Goal: Task Accomplishment & Management: Use online tool/utility

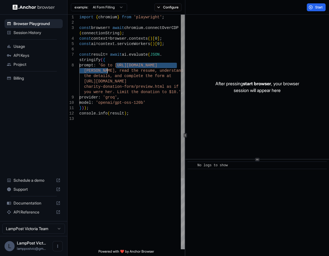
drag, startPoint x: 116, startPoint y: 65, endPoint x: 107, endPoint y: 70, distance: 10.6
click at [107, 70] on div "const browser = await chromium . connectOverCDP ( connectionString ) ; const co…" at bounding box center [132, 183] width 106 height 336
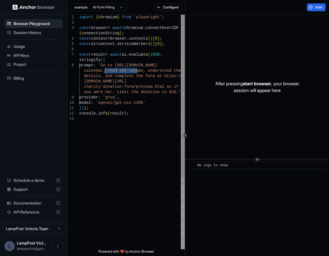
drag, startPoint x: 138, startPoint y: 71, endPoint x: 105, endPoint y: 72, distance: 32.7
click at [105, 72] on div "const browser = await chromium . connectOverCDP ( connectionString ) ; const co…" at bounding box center [132, 183] width 106 height 336
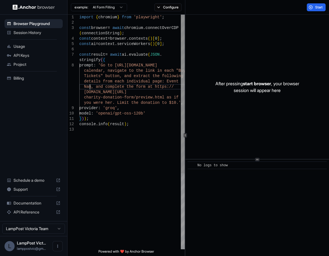
scroll to position [16, 0]
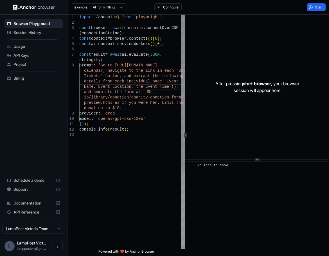
click at [166, 88] on div "const browser = await chromium . connectOverCDP ( connectionString ) ; const co…" at bounding box center [132, 191] width 106 height 352
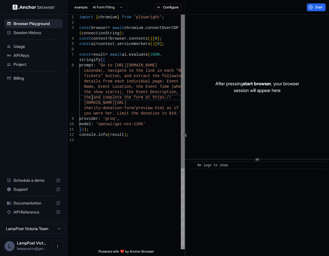
scroll to position [27, 0]
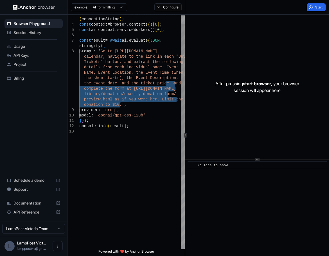
drag, startPoint x: 120, startPoint y: 105, endPoint x: 165, endPoint y: 84, distance: 50.3
click at [165, 84] on div "const browser = await chromium . connectOverCDP ( connectionString ) ; const co…" at bounding box center [132, 182] width 106 height 363
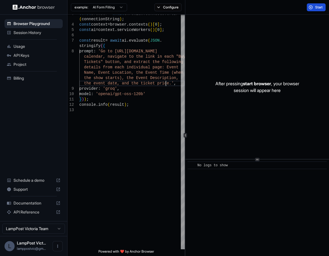
click at [317, 5] on span "Start" at bounding box center [319, 7] width 8 height 5
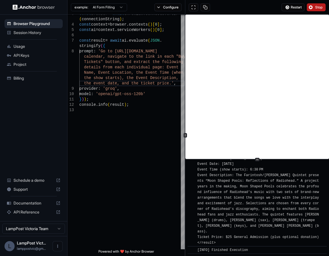
scroll to position [7294, 0]
click at [312, 6] on button "Stop" at bounding box center [316, 7] width 19 height 8
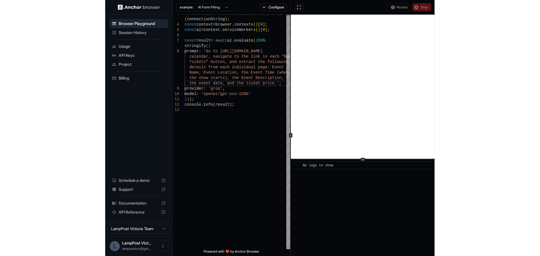
scroll to position [0, 0]
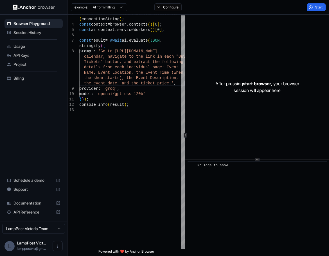
click at [38, 32] on span "Session History" at bounding box center [37, 33] width 47 height 6
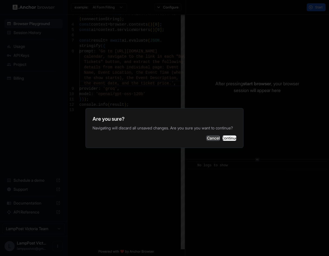
click at [206, 140] on button "Cancel" at bounding box center [213, 138] width 14 height 6
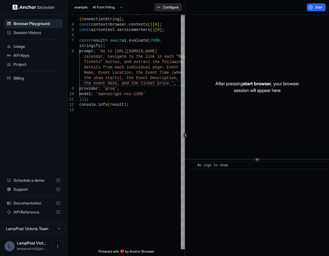
click at [160, 6] on button "Configure" at bounding box center [167, 7] width 27 height 8
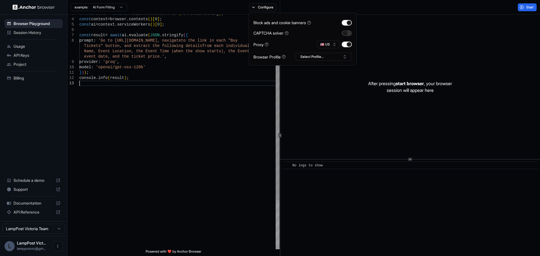
click at [153, 84] on div "const browser = await chromium . connectOverCDP ( connectionString ) ; const co…" at bounding box center [179, 158] width 200 height 315
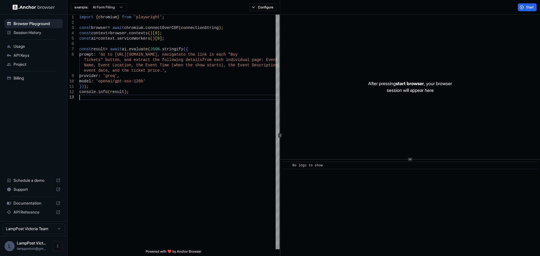
click at [110, 6] on html "Browser Playground Session History Usage API Keys Project Billing Schedule a de…" at bounding box center [270, 128] width 540 height 256
click at [322, 167] on span "No logs to show" at bounding box center [308, 166] width 30 height 4
click at [257, 8] on button "Configure" at bounding box center [262, 7] width 27 height 8
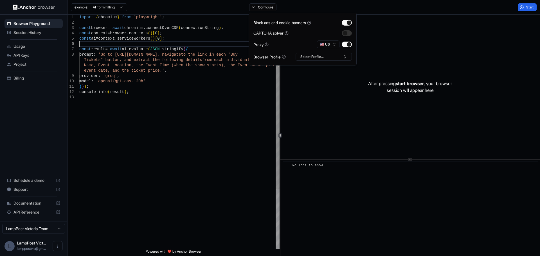
click at [221, 45] on div "const browser = await chromium . connectOverCDP ( connectionString ) ; const co…" at bounding box center [179, 172] width 200 height 315
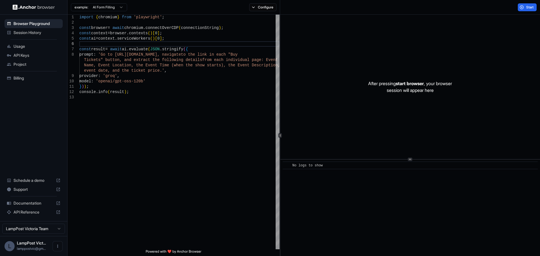
click at [110, 5] on html "Browser Playground Session History Usage API Keys Project Billing Schedule a de…" at bounding box center [270, 128] width 540 height 256
type textarea "**********"
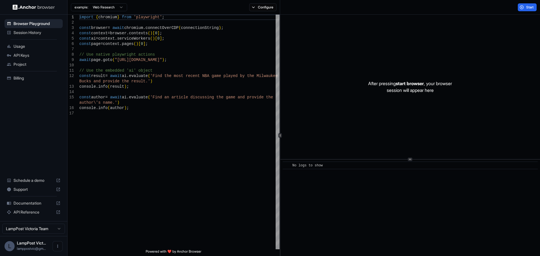
click at [111, 7] on html "Browser Playground Session History Usage API Keys Project Billing Schedule a de…" at bounding box center [270, 128] width 540 height 256
click at [168, 45] on html "Browser Playground Session History Usage API Keys Project Billing Schedule a de…" at bounding box center [270, 128] width 540 height 256
click at [116, 9] on html "Browser Playground Session History Usage API Keys Project Billing Schedule a de…" at bounding box center [270, 128] width 540 height 256
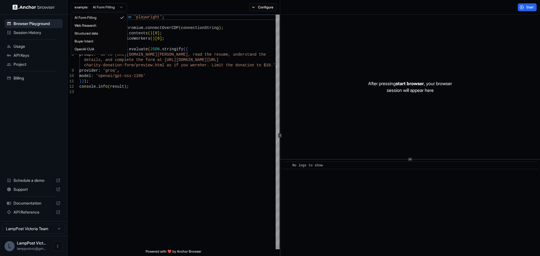
click at [116, 5] on html "Browser Playground Session History Usage API Keys Project Billing Schedule a de…" at bounding box center [270, 128] width 540 height 256
click at [102, 4] on html "Browser Playground Session History Usage API Keys Project Billing Schedule a de…" at bounding box center [270, 128] width 540 height 256
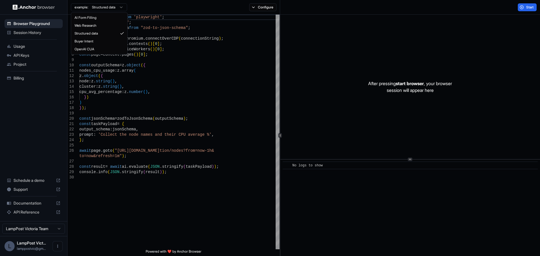
click at [106, 8] on html "Browser Playground Session History Usage API Keys Project Billing Schedule a de…" at bounding box center [270, 128] width 540 height 256
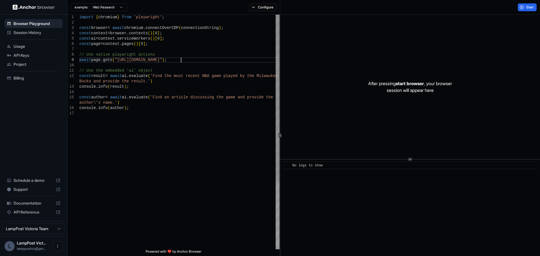
scroll to position [27, 0]
drag, startPoint x: 181, startPoint y: 60, endPoint x: 115, endPoint y: 60, distance: 65.6
click at [115, 60] on div "import { chromium } from 'playwright' ; const browser = await chromium . connec…" at bounding box center [179, 180] width 200 height 331
type textarea "**********"
click at [178, 79] on div "import { chromium } from 'playwright' ; const browser = await chromium . connec…" at bounding box center [179, 180] width 200 height 331
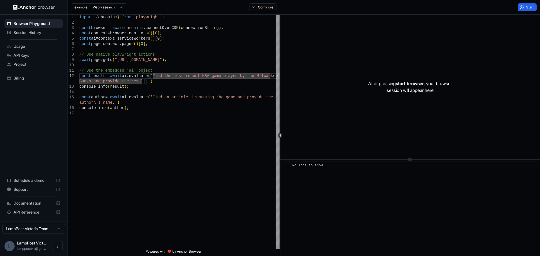
click at [22, 45] on span "Usage" at bounding box center [37, 47] width 47 height 6
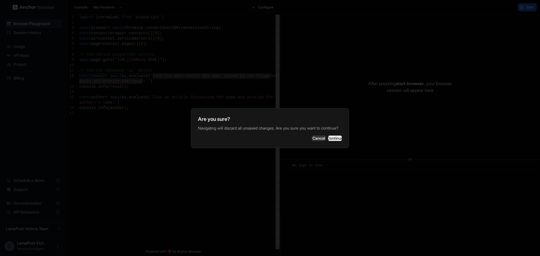
click at [329, 139] on button "Continue" at bounding box center [335, 139] width 14 height 6
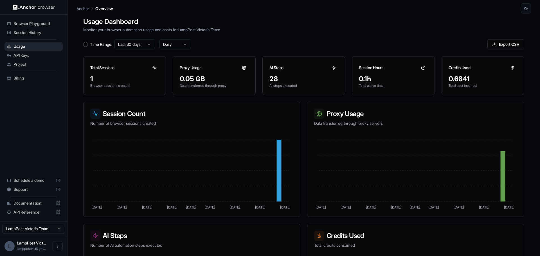
scroll to position [2, 0]
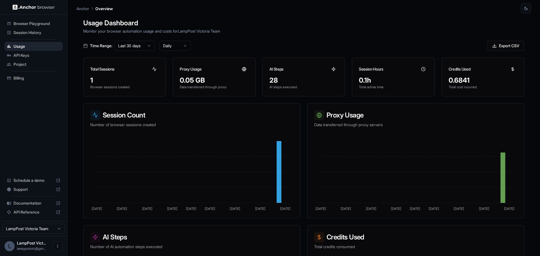
click at [26, 57] on span "API Keys" at bounding box center [37, 56] width 47 height 6
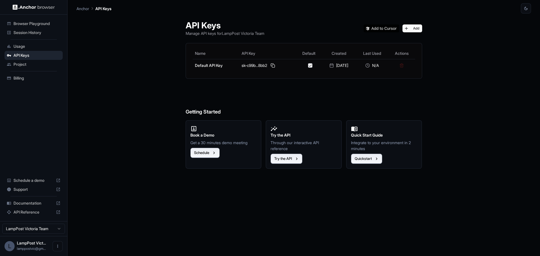
click at [26, 63] on span "Project" at bounding box center [37, 65] width 47 height 6
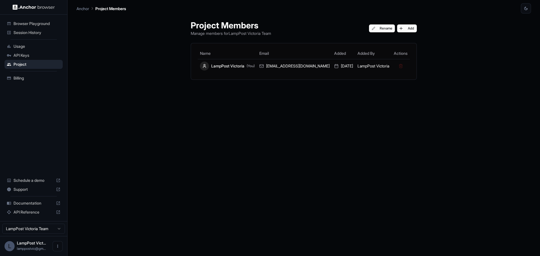
click at [24, 78] on span "Billing" at bounding box center [37, 78] width 47 height 6
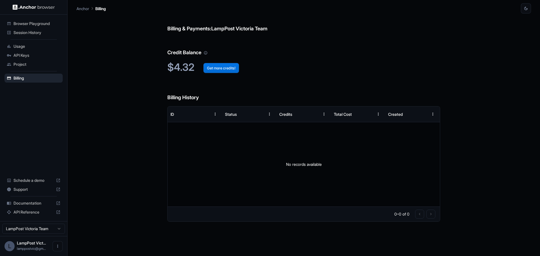
drag, startPoint x: 212, startPoint y: 67, endPoint x: 209, endPoint y: 69, distance: 3.2
click at [209, 69] on button "Get more credits!" at bounding box center [221, 68] width 36 height 10
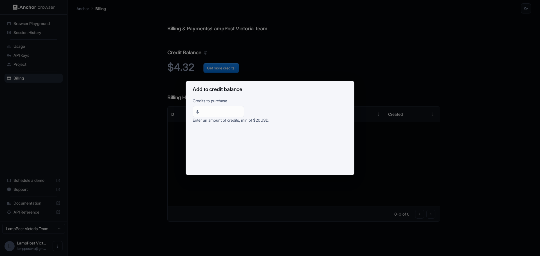
click at [266, 68] on div "Add to credit balance Credits to purchase $ ** ​ Enter an amount of credits, mi…" at bounding box center [270, 128] width 540 height 256
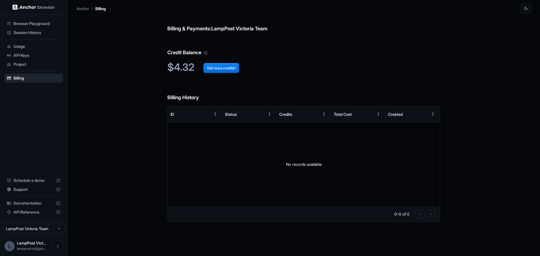
click at [28, 64] on span "Project" at bounding box center [37, 65] width 47 height 6
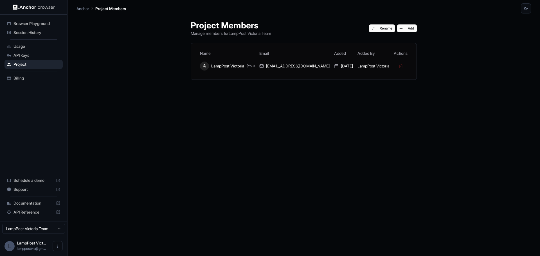
click at [28, 56] on span "API Keys" at bounding box center [37, 56] width 47 height 6
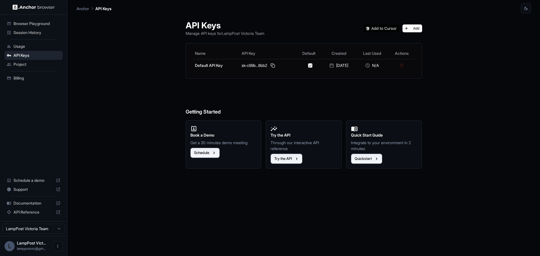
click at [28, 46] on span "Usage" at bounding box center [37, 47] width 47 height 6
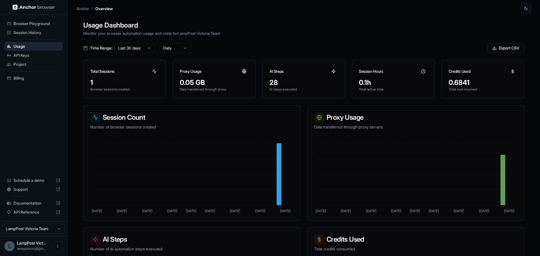
click at [30, 32] on span "Session History" at bounding box center [37, 33] width 47 height 6
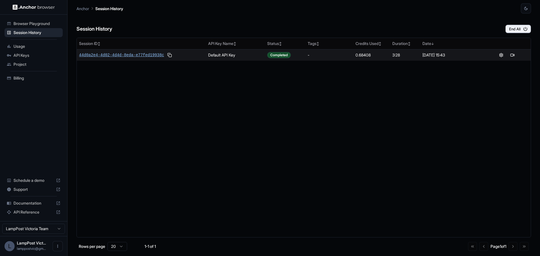
click at [131, 53] on span "44d0a2e4-4d02-4d4d-8eda-e77fed19938c" at bounding box center [121, 55] width 85 height 6
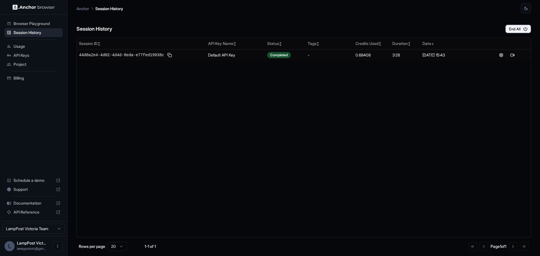
click at [17, 47] on span "Usage" at bounding box center [37, 47] width 47 height 6
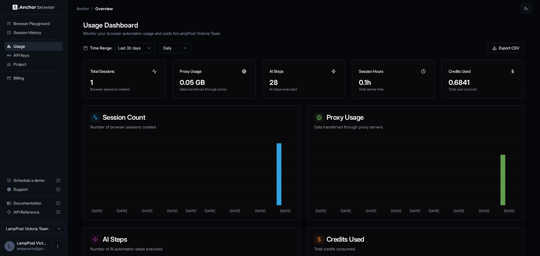
click at [27, 78] on span "Billing" at bounding box center [37, 78] width 47 height 6
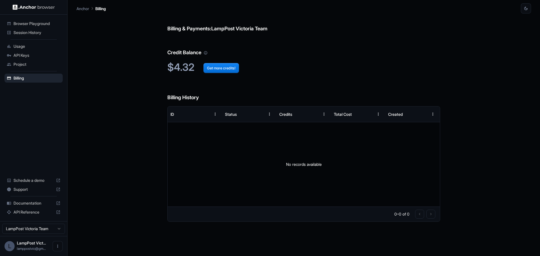
click at [15, 43] on div "Usage" at bounding box center [34, 46] width 58 height 9
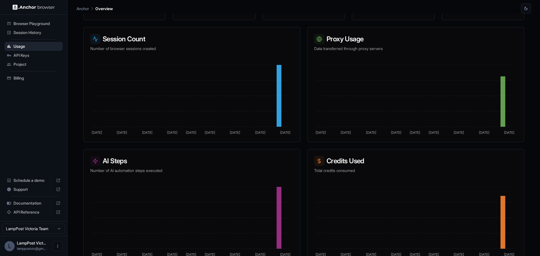
scroll to position [87, 0]
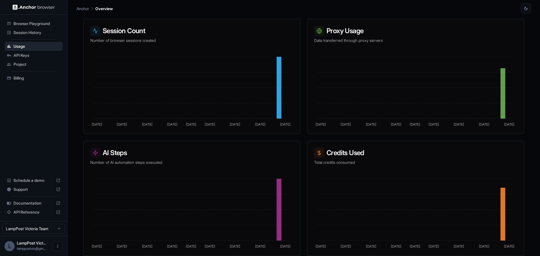
click at [21, 82] on div "Billing" at bounding box center [34, 78] width 58 height 9
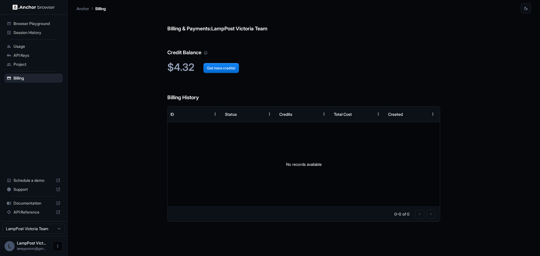
click at [56, 247] on icon "Open menu" at bounding box center [57, 246] width 5 height 5
click at [9, 241] on div at bounding box center [270, 128] width 540 height 256
click at [12, 252] on div "L LampPost Vict... lamppostvic@gm..." at bounding box center [33, 246] width 67 height 20
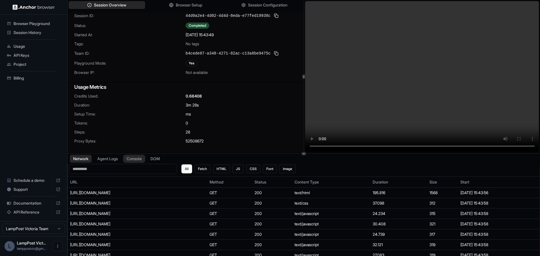
click at [136, 160] on button "Console" at bounding box center [134, 159] width 22 height 8
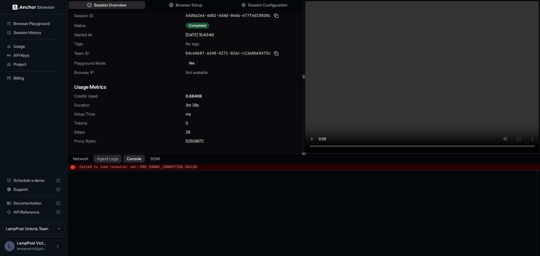
click at [111, 158] on button "Agent Logs" at bounding box center [108, 159] width 28 height 8
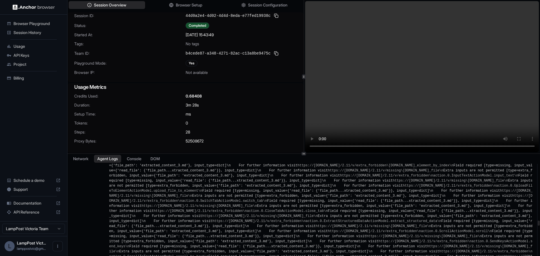
scroll to position [1604, 0]
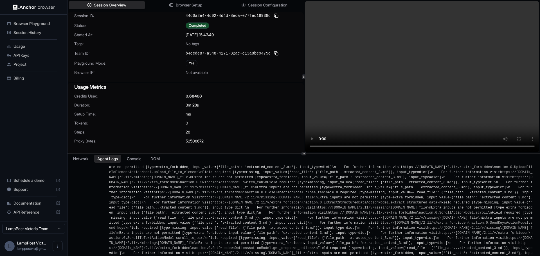
click at [361, 76] on video at bounding box center [422, 76] width 234 height 151
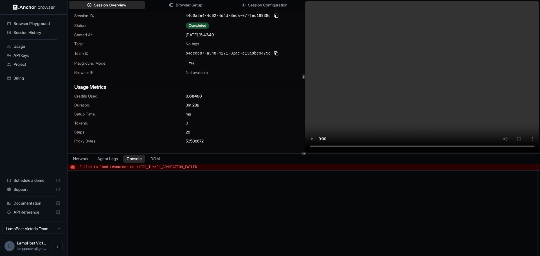
click at [136, 158] on button "Console" at bounding box center [134, 159] width 22 height 8
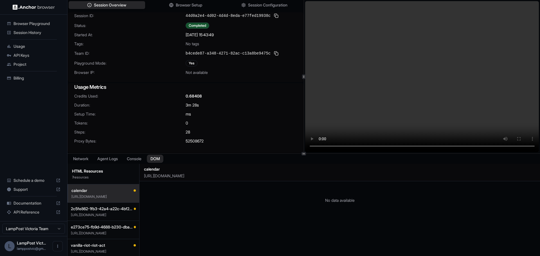
click at [156, 159] on button "DOM" at bounding box center [155, 159] width 17 height 8
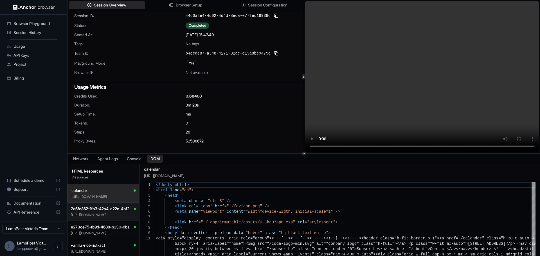
click at [107, 209] on span "2c5fe862-1fb3-42a4-a22c-4bf23a888b13" at bounding box center [102, 209] width 63 height 6
type textarea "**********"
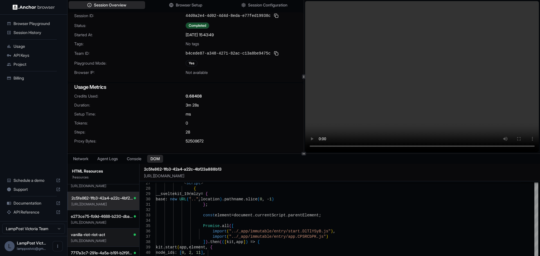
scroll to position [0, 0]
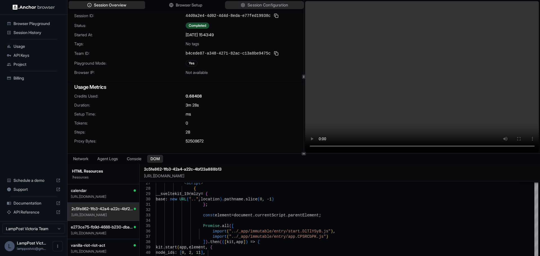
click at [237, 5] on button "Session Configuration" at bounding box center [264, 5] width 79 height 8
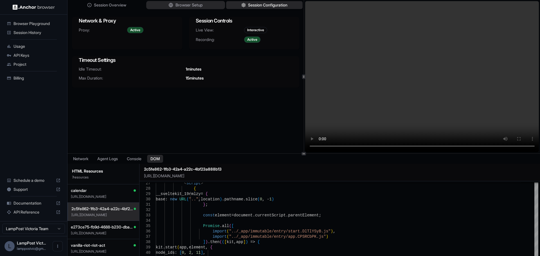
click at [205, 4] on button "Browser Setup" at bounding box center [185, 5] width 79 height 8
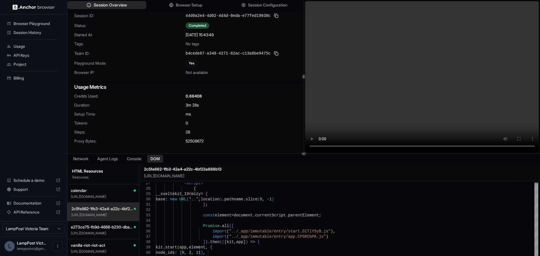
click at [125, 5] on span "Session Overview" at bounding box center [110, 5] width 33 height 6
click at [236, 93] on div "0.68408" at bounding box center [241, 96] width 111 height 6
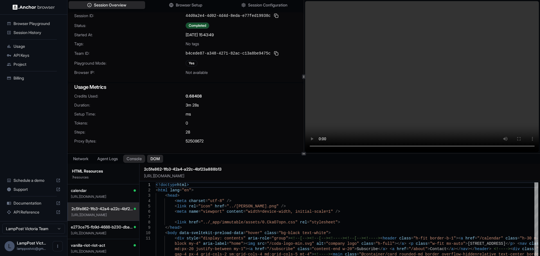
click at [140, 160] on button "Console" at bounding box center [134, 159] width 22 height 8
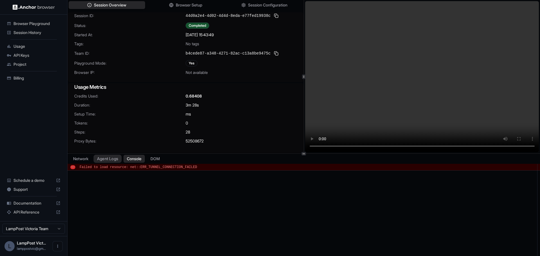
click at [116, 160] on button "Agent Logs" at bounding box center [108, 159] width 28 height 8
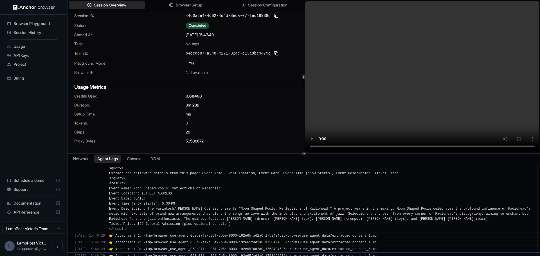
scroll to position [2739, 0]
click at [207, 236] on span "👉 Attachment 1: /tmp/browser_use_agent_068d07fa-c36f-7b5e-8000-192e65fad2a0_175…" at bounding box center [243, 236] width 268 height 4
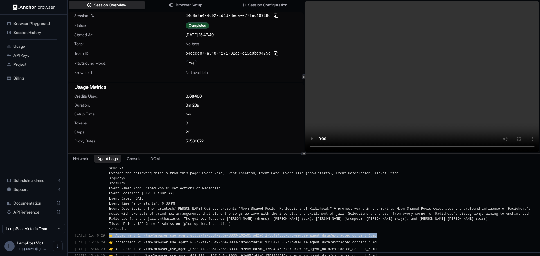
click at [207, 236] on span "👉 Attachment 1: /tmp/browser_use_agent_068d07fa-c36f-7b5e-8000-192e65fad2a0_175…" at bounding box center [243, 236] width 268 height 4
click at [195, 237] on span "👉 Attachment 1: /tmp/browser_use_agent_068d07fa-c36f-7b5e-8000-192e65fad2a0_175…" at bounding box center [243, 236] width 268 height 4
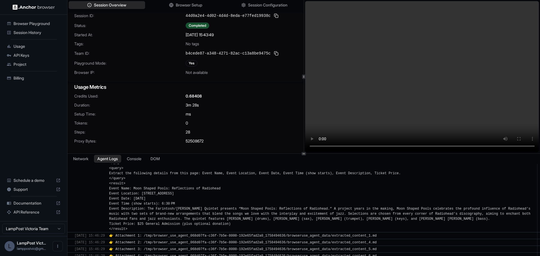
click at [136, 238] on div "👉 Attachment 1: /tmp/browser_use_agent_068d07fa-c36f-7b5e-8000-192e65fad2a0_175…" at bounding box center [244, 236] width 270 height 5
click at [135, 235] on span "👉 Attachment 1: /tmp/browser_use_agent_068d07fa-c36f-7b5e-8000-192e65fad2a0_175…" at bounding box center [243, 236] width 268 height 4
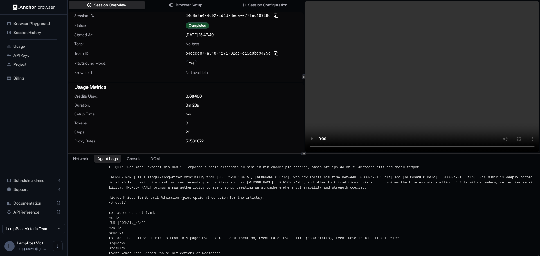
scroll to position [2429, 0]
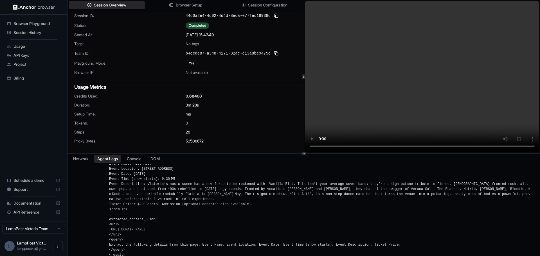
drag, startPoint x: 21, startPoint y: 203, endPoint x: 15, endPoint y: 203, distance: 5.6
click at [15, 203] on span "Documentation" at bounding box center [34, 204] width 40 height 6
